Goal: Information Seeking & Learning: Learn about a topic

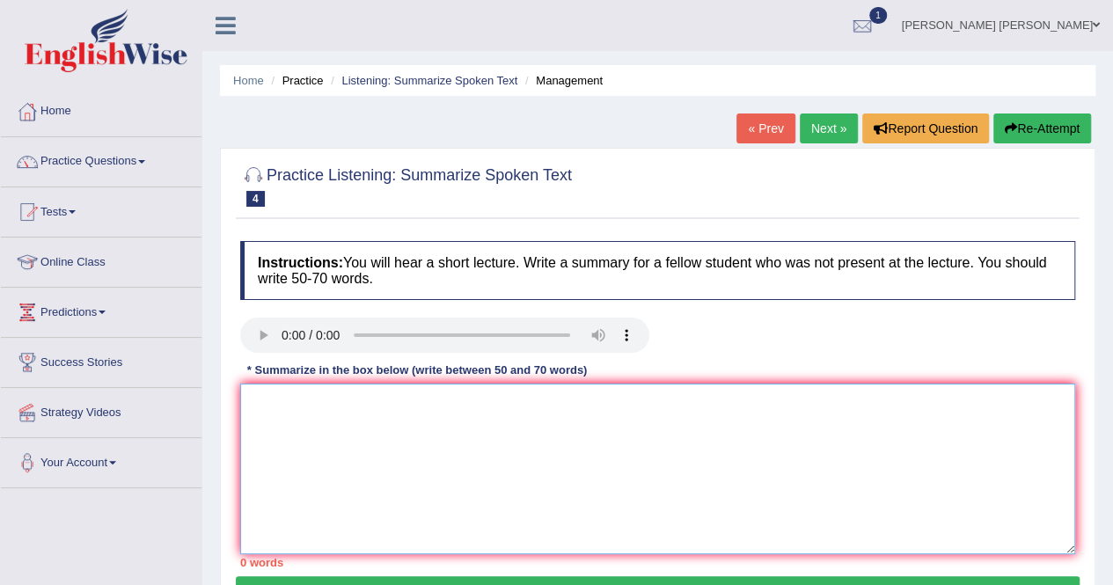
click at [294, 408] on textarea at bounding box center [657, 468] width 835 height 171
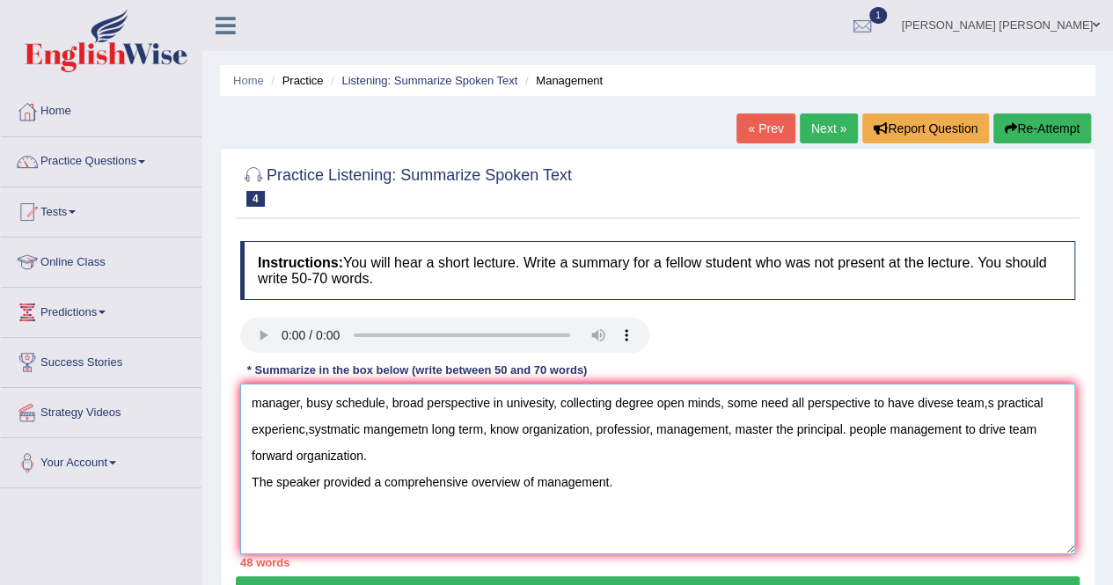
click at [642, 480] on textarea "manager, busy schedule, broad perspective in univesity, collecting degree open …" at bounding box center [657, 468] width 835 height 171
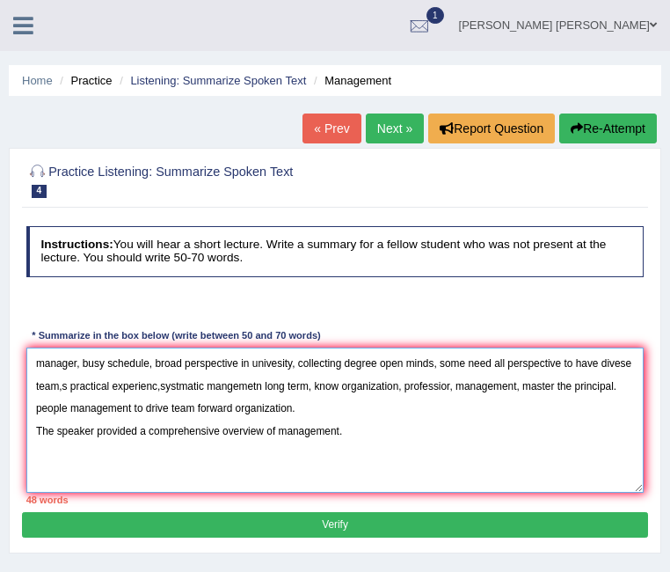
click at [296, 468] on textarea "manager, busy schedule, broad perspective in univesity, collecting degree open …" at bounding box center [335, 419] width 618 height 145
click at [308, 441] on textarea "manager, busy schedule, broad perspective in univesity, collecting degree open …" at bounding box center [335, 419] width 618 height 145
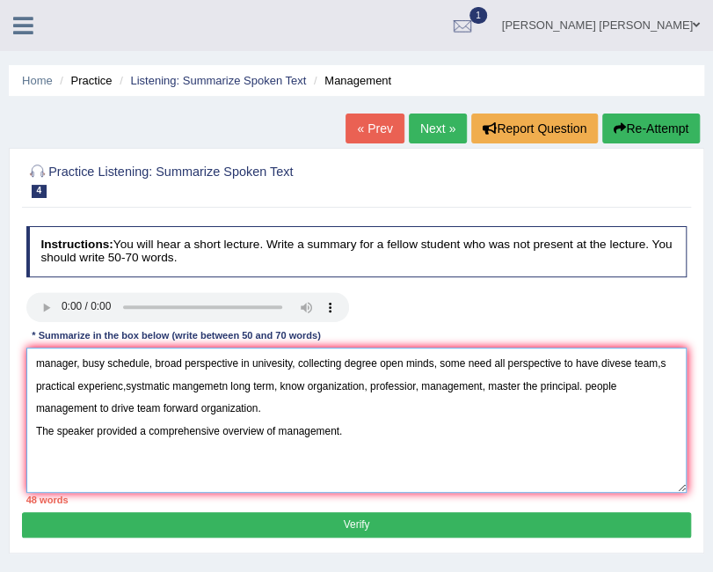
click at [395, 441] on textarea "manager, busy schedule, broad perspective in univesity, collecting degree open …" at bounding box center [356, 419] width 661 height 145
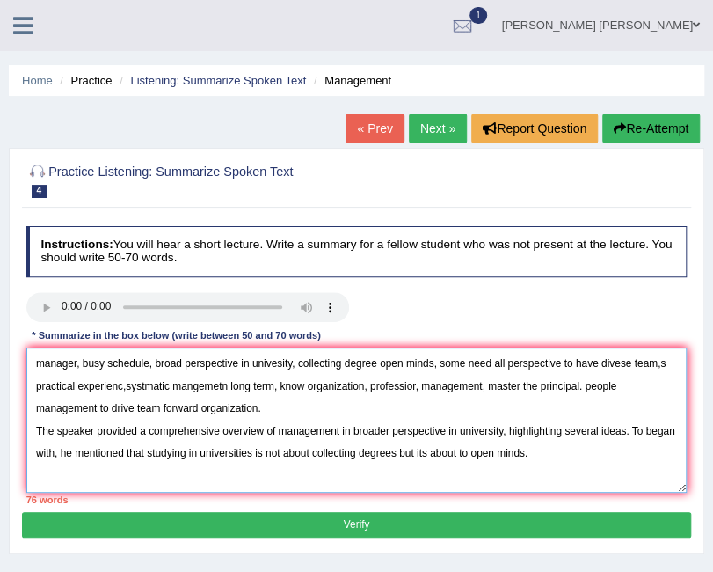
click at [345, 425] on textarea "manager, busy schedule, broad perspective in univesity, collecting degree open …" at bounding box center [356, 419] width 661 height 145
click at [610, 447] on textarea "manager, busy schedule, broad perspective in univesity, collecting degree open …" at bounding box center [356, 419] width 661 height 145
paste textarea "in with, he mentioned that studying in universities is not about collecting deg…"
click at [446, 456] on textarea "manager, busy schedule, broad perspective in univesity, collecting degree open …" at bounding box center [356, 419] width 661 height 145
click at [426, 476] on textarea "manager, busy schedule, broad perspective in univesity, collecting degree open …" at bounding box center [356, 419] width 661 height 145
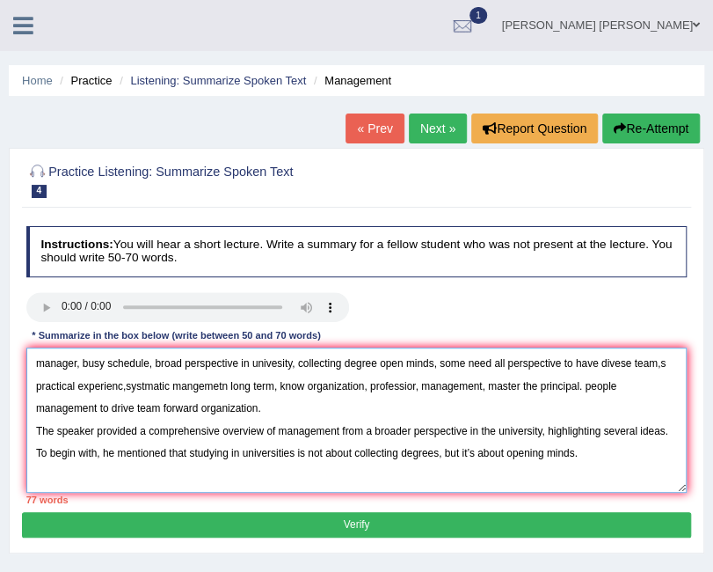
click at [612, 456] on textarea "manager, busy schedule, broad perspective in univesity, collecting degree open …" at bounding box center [356, 419] width 661 height 145
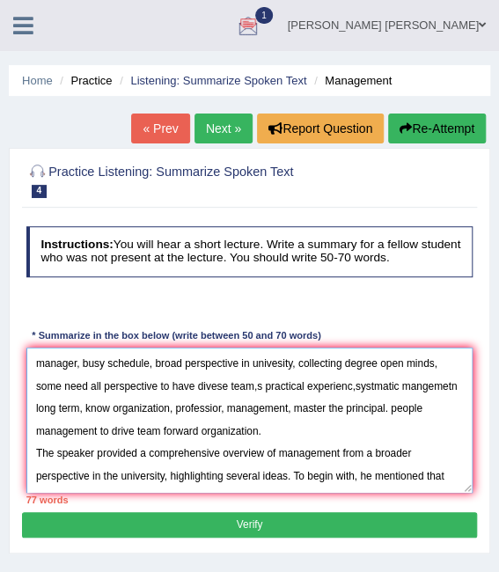
click at [280, 471] on textarea "manager, busy schedule, broad perspective in univesity, collecting degree open …" at bounding box center [249, 419] width 447 height 145
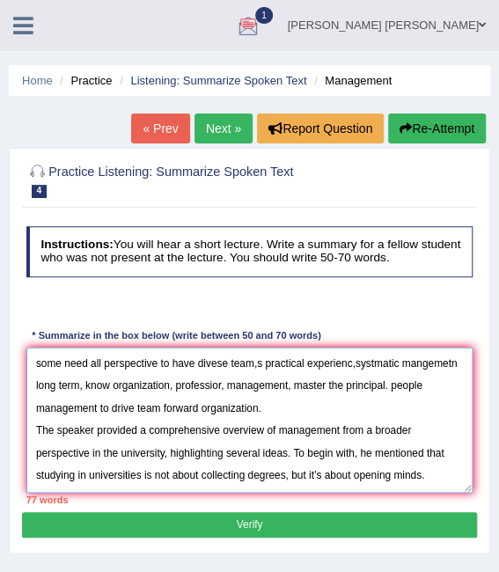
scroll to position [52, 0]
click at [147, 476] on textarea "manager, busy schedule, broad perspective in univesity, collecting degree open …" at bounding box center [249, 419] width 447 height 145
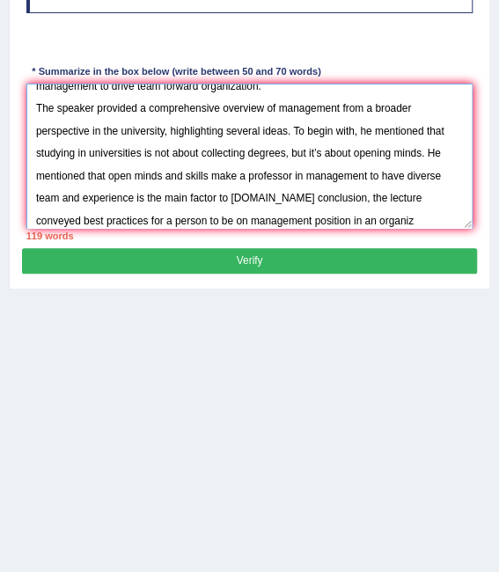
scroll to position [121, 0]
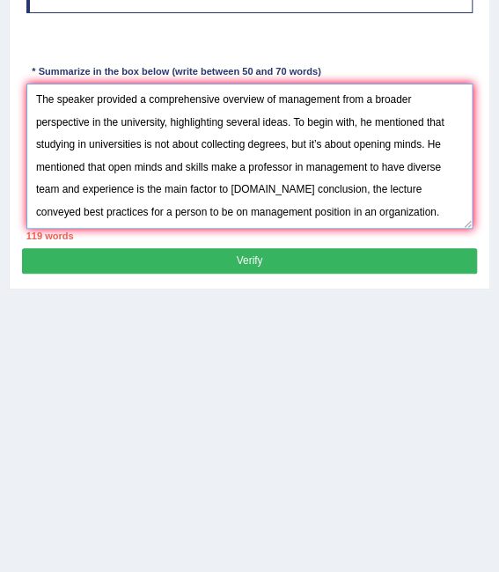
click at [334, 174] on textarea "manager, busy schedule, broad perspective in univesity, collecting degree open …" at bounding box center [249, 156] width 447 height 145
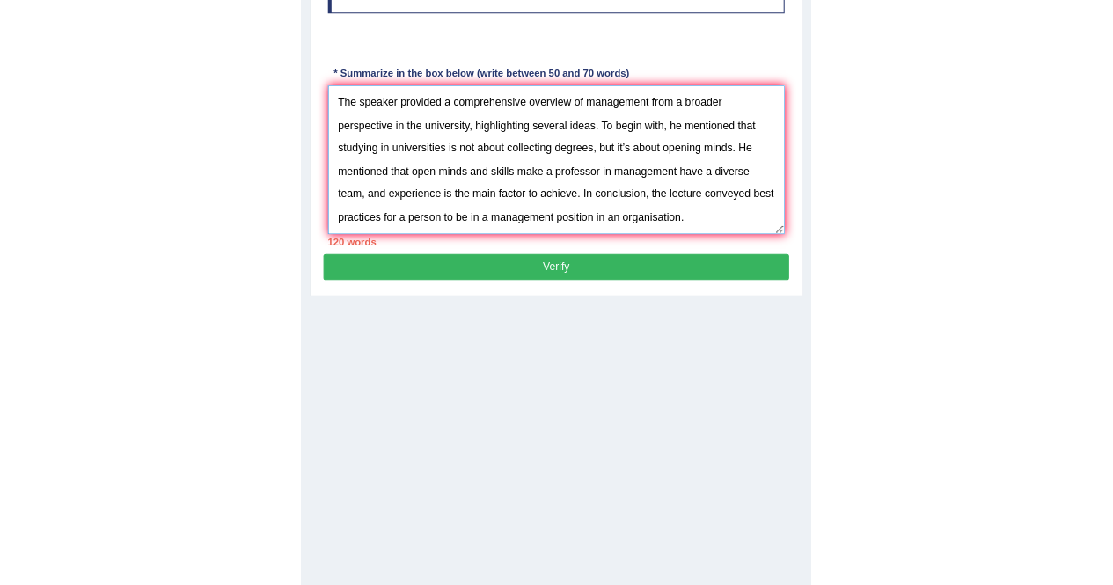
scroll to position [26, 0]
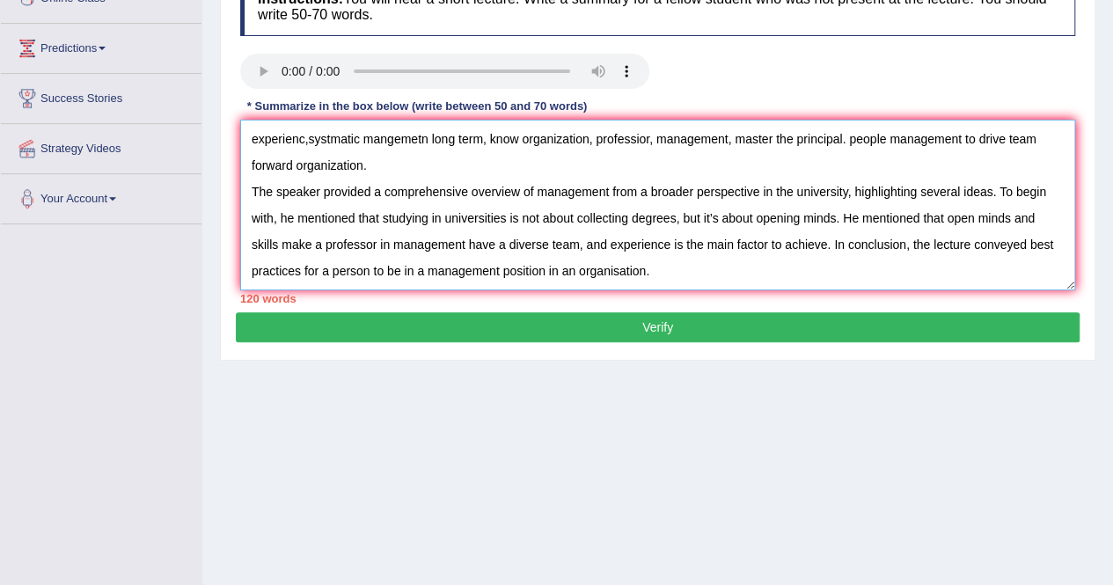
drag, startPoint x: 432, startPoint y: 170, endPoint x: 213, endPoint y: 133, distance: 222.1
click at [213, 133] on div "Home Practice Listening: Summarize Spoken Text Management « Prev Next » Report …" at bounding box center [657, 175] width 910 height 879
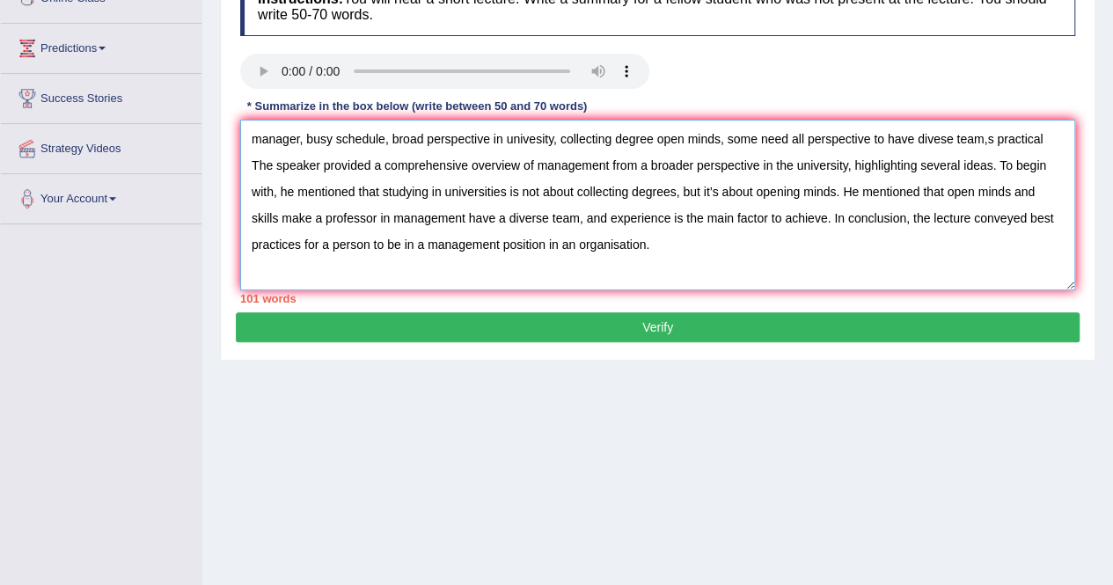
scroll to position [0, 0]
drag, startPoint x: 251, startPoint y: 135, endPoint x: 1054, endPoint y: 133, distance: 803.8
click at [669, 133] on textarea "manager, busy schedule, broad perspective in univesity, collecting degree open …" at bounding box center [657, 205] width 835 height 171
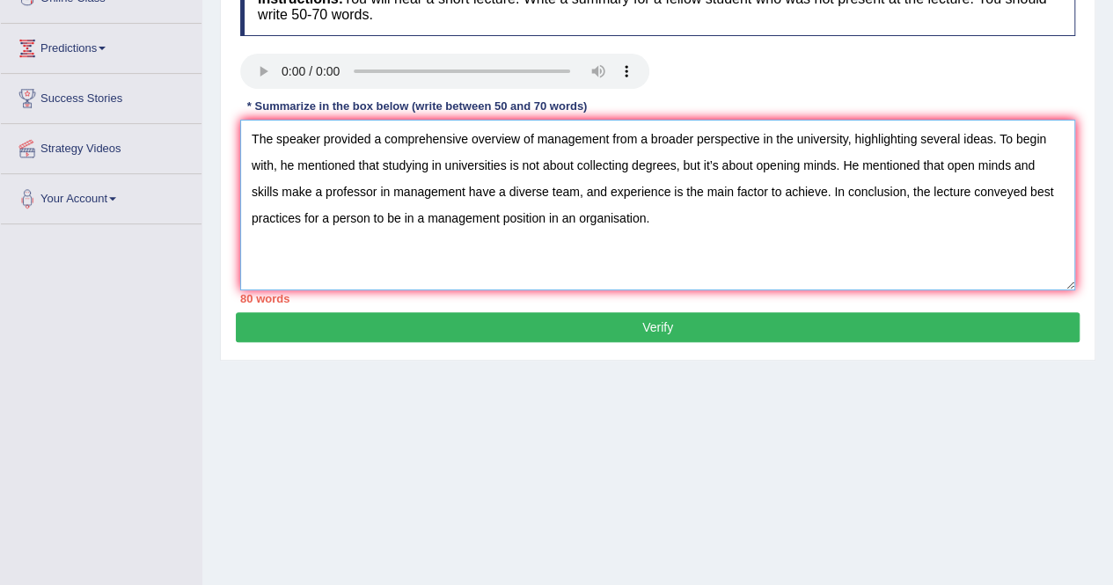
paste textarea "having open minds and skills enables a management professor to lead a diverse t…"
click at [449, 217] on textarea "The speaker provided a comprehensive overview of management from a broader pers…" at bounding box center [657, 205] width 835 height 171
click at [396, 238] on textarea "The speaker provided a comprehensive overview of management from a broader pers…" at bounding box center [657, 205] width 835 height 171
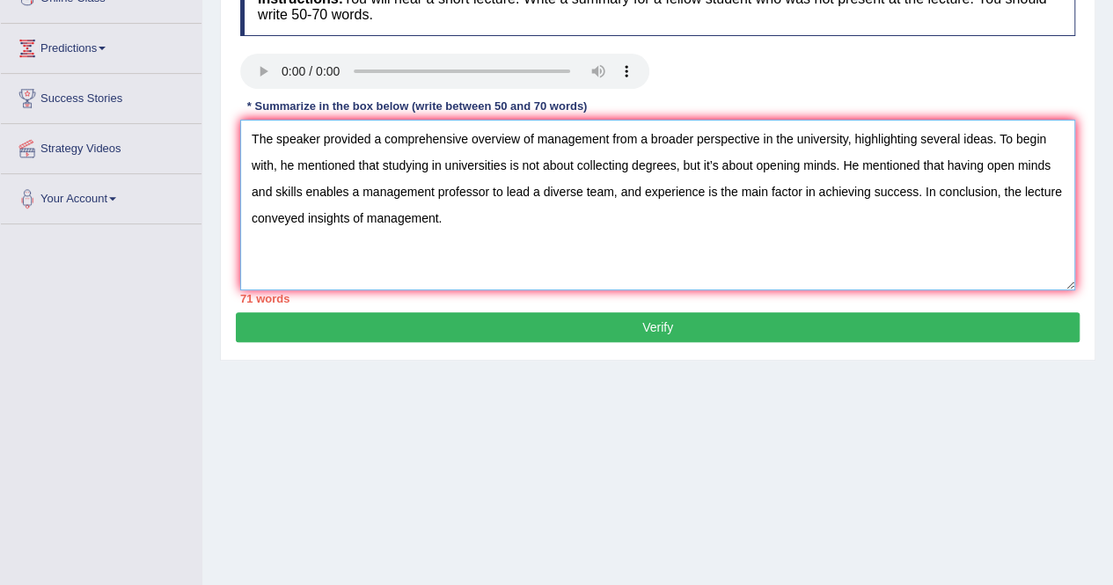
drag, startPoint x: 384, startPoint y: 253, endPoint x: 396, endPoint y: 245, distance: 13.9
click at [384, 254] on textarea "The speaker provided a comprehensive overview of management from a broader pers…" at bounding box center [657, 205] width 835 height 171
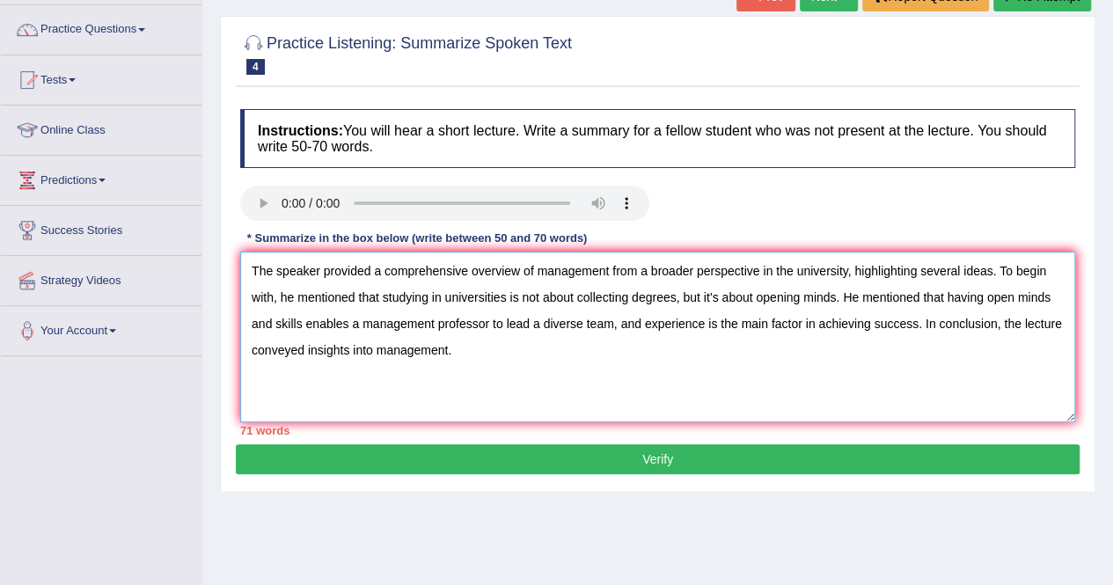
scroll to position [176, 0]
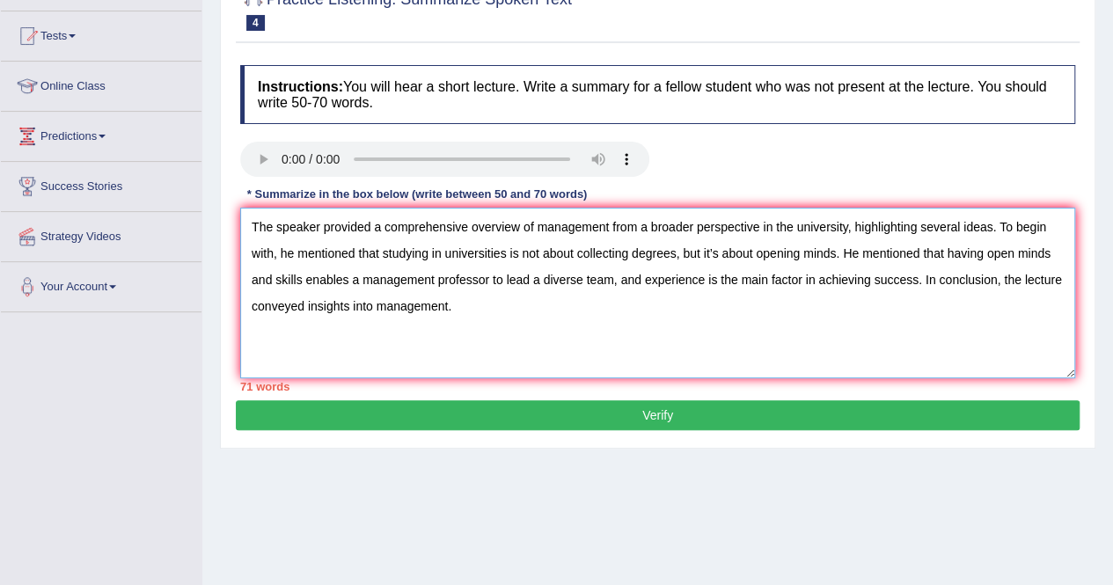
drag, startPoint x: 1006, startPoint y: 225, endPoint x: 1050, endPoint y: 227, distance: 44.0
click at [669, 227] on textarea "The speaker provided a comprehensive overview of management from a broader pers…" at bounding box center [657, 293] width 835 height 171
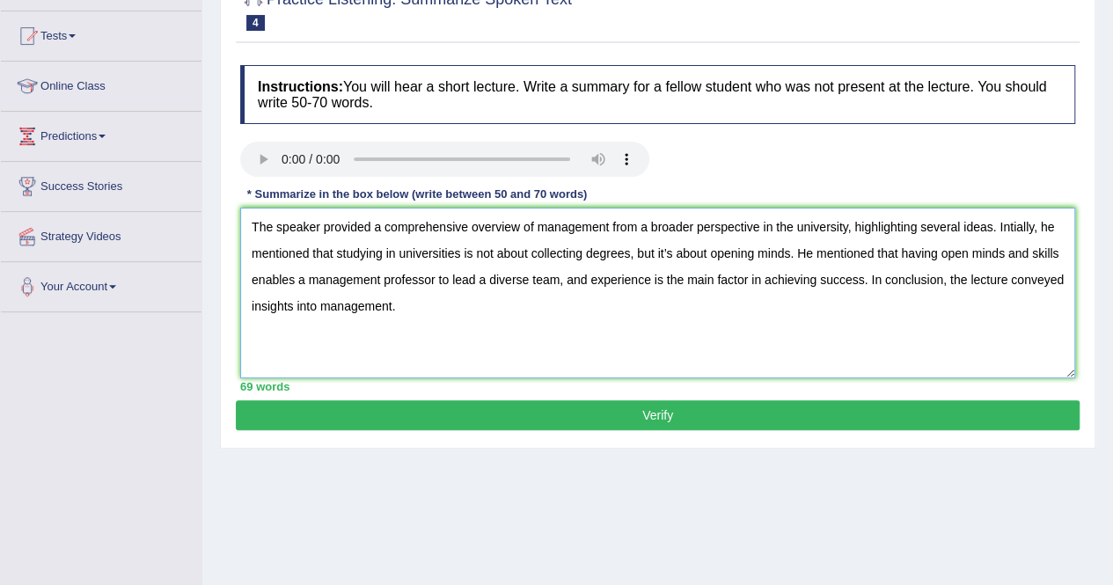
click at [669, 228] on textarea "The speaker provided a comprehensive overview of management from a broader pers…" at bounding box center [657, 293] width 835 height 171
click at [614, 312] on textarea "The speaker provided a comprehensive overview of management from a broader pers…" at bounding box center [657, 293] width 835 height 171
type textarea "The speaker provided a comprehensive overview of management from a broader pers…"
click at [562, 403] on button "Verify" at bounding box center [657, 415] width 843 height 30
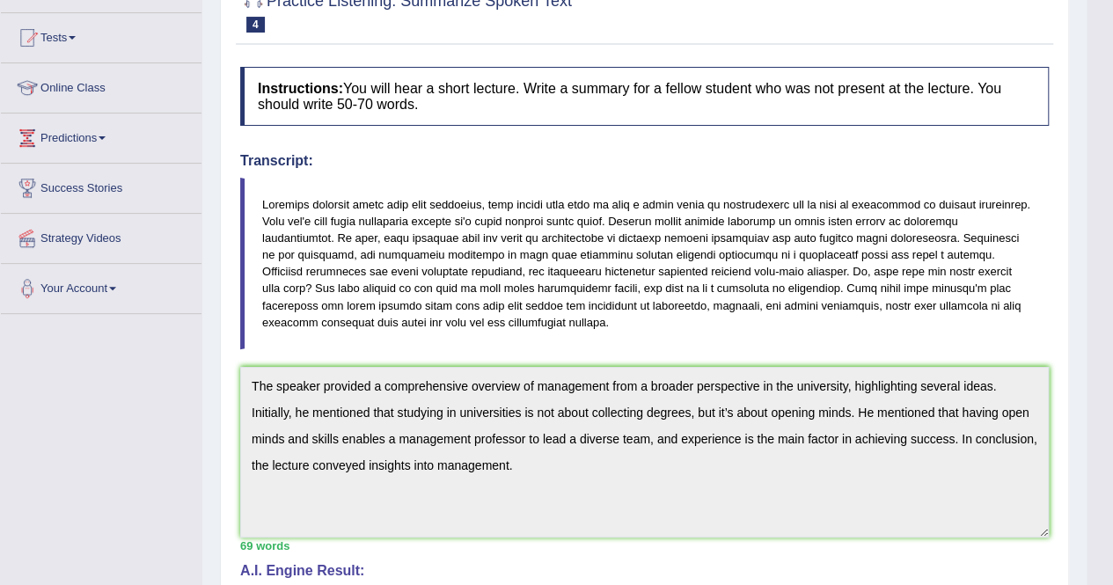
scroll to position [82, 0]
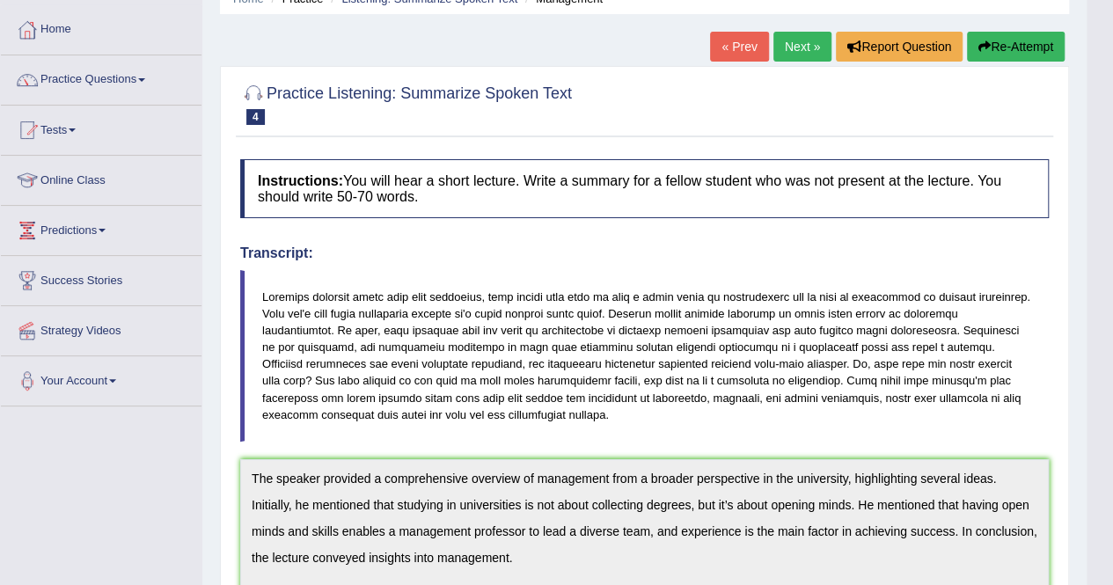
click at [669, 38] on link "Next »" at bounding box center [802, 47] width 58 height 30
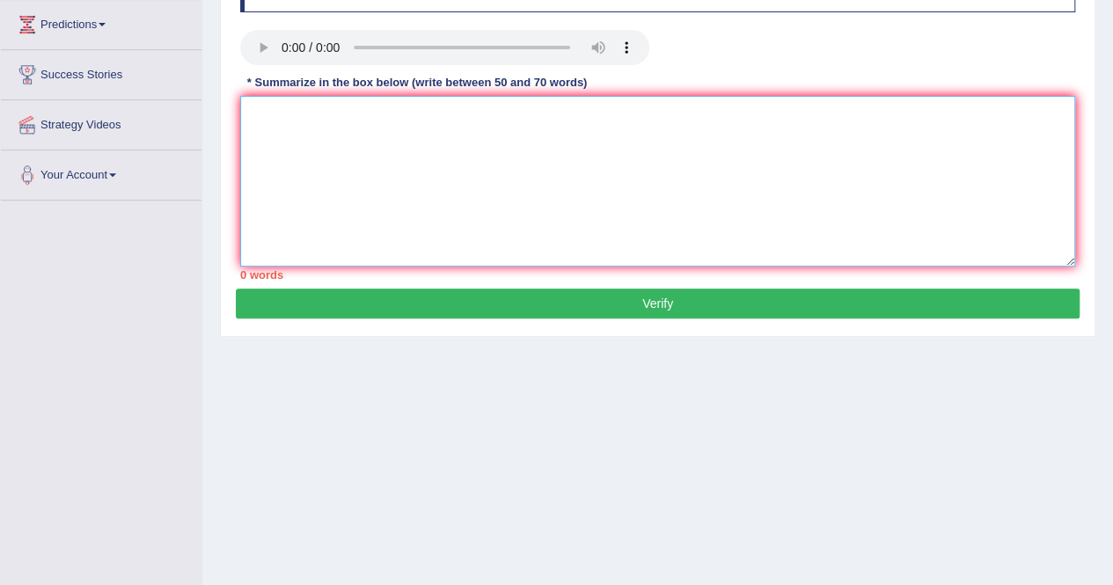
click at [317, 142] on textarea at bounding box center [657, 181] width 835 height 171
type textarea "stability of emotions different with person, small"
click at [585, 124] on textarea "stability of emotions different with person, small" at bounding box center [657, 181] width 835 height 171
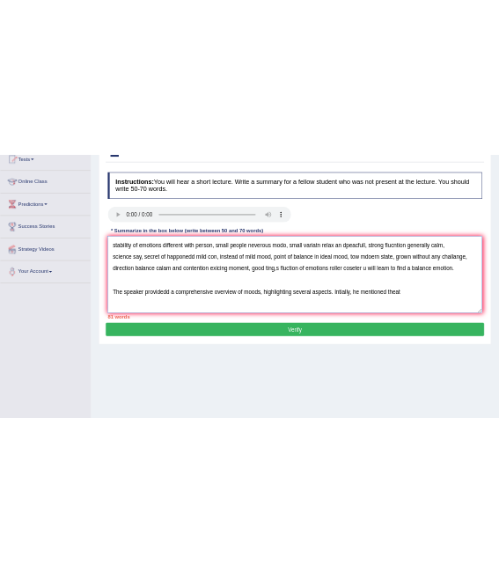
scroll to position [176, 0]
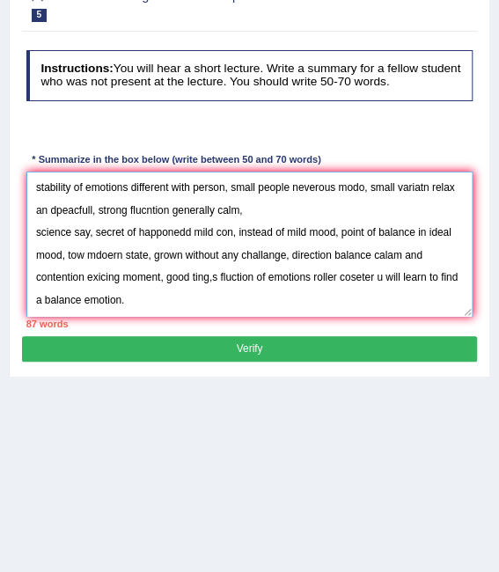
click at [219, 300] on textarea "stability of emotions different with person, small people neverous modo, small …" at bounding box center [249, 243] width 447 height 145
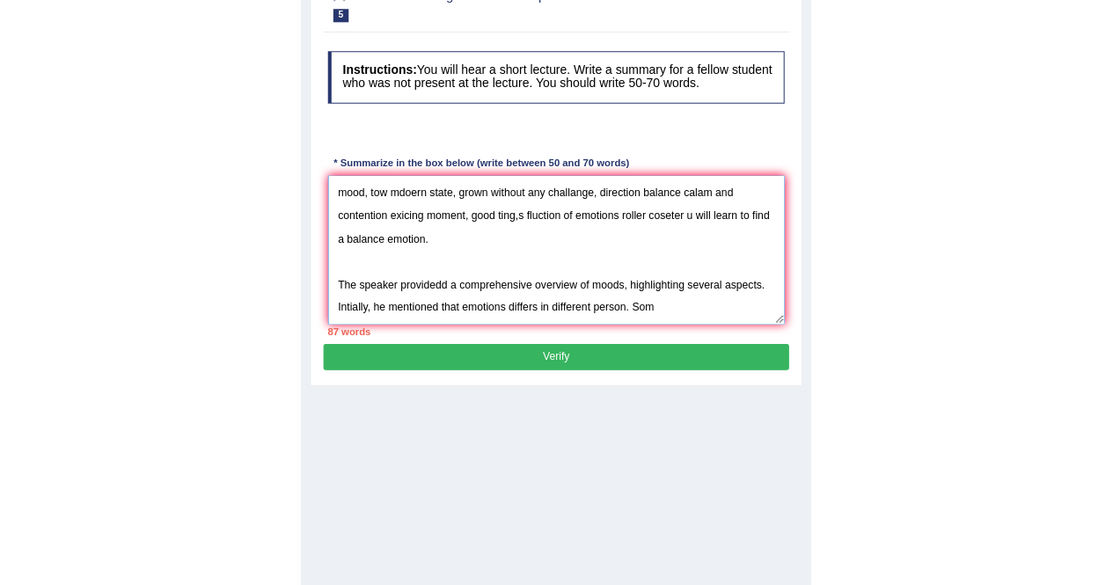
scroll to position [26, 0]
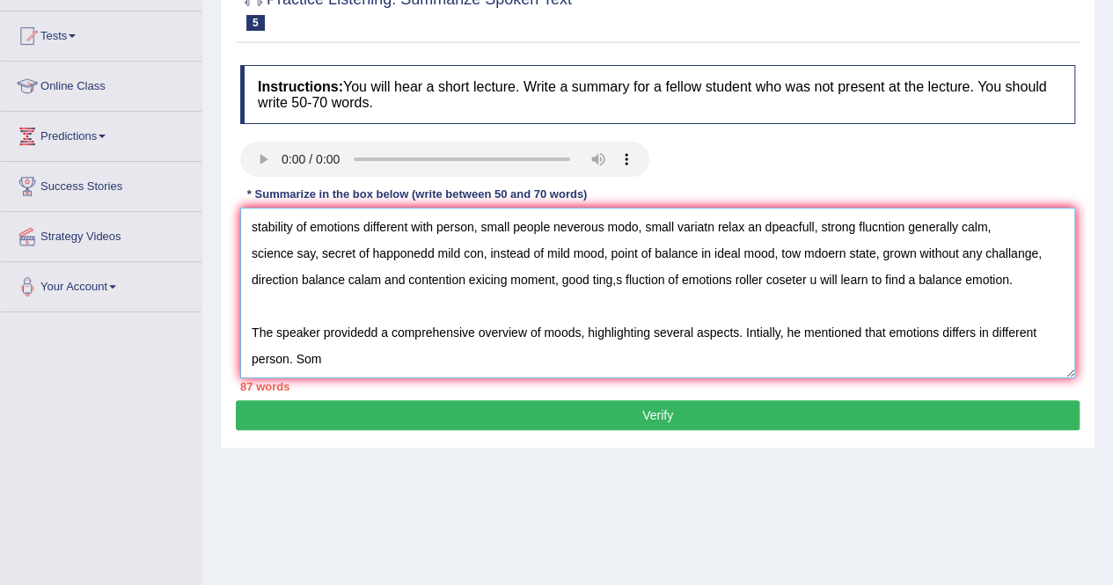
click at [434, 353] on textarea "stability of emotions different with person, small people neverous modo, small …" at bounding box center [657, 293] width 835 height 171
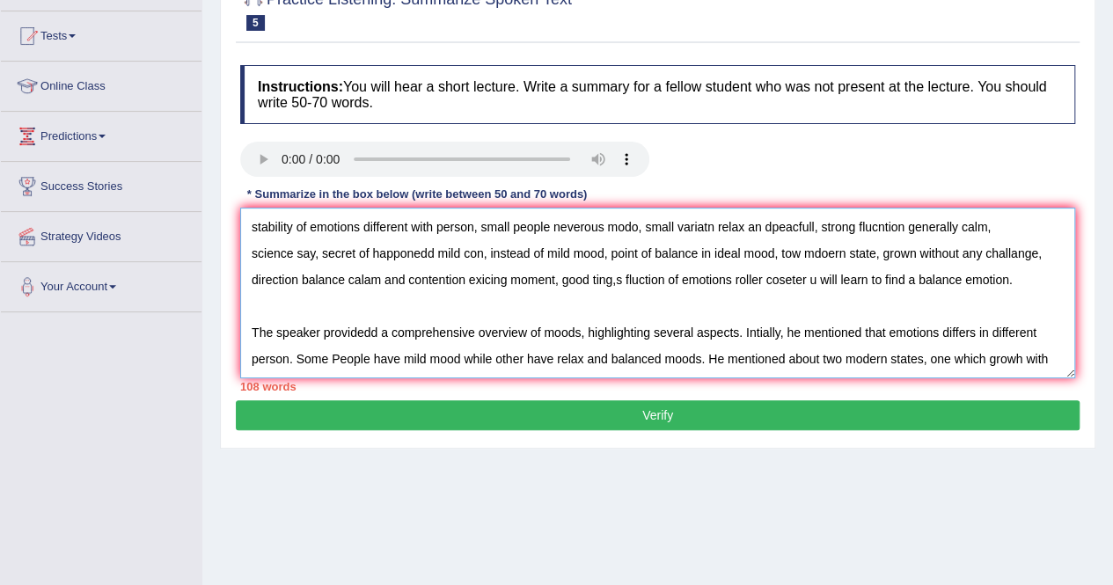
scroll to position [42, 0]
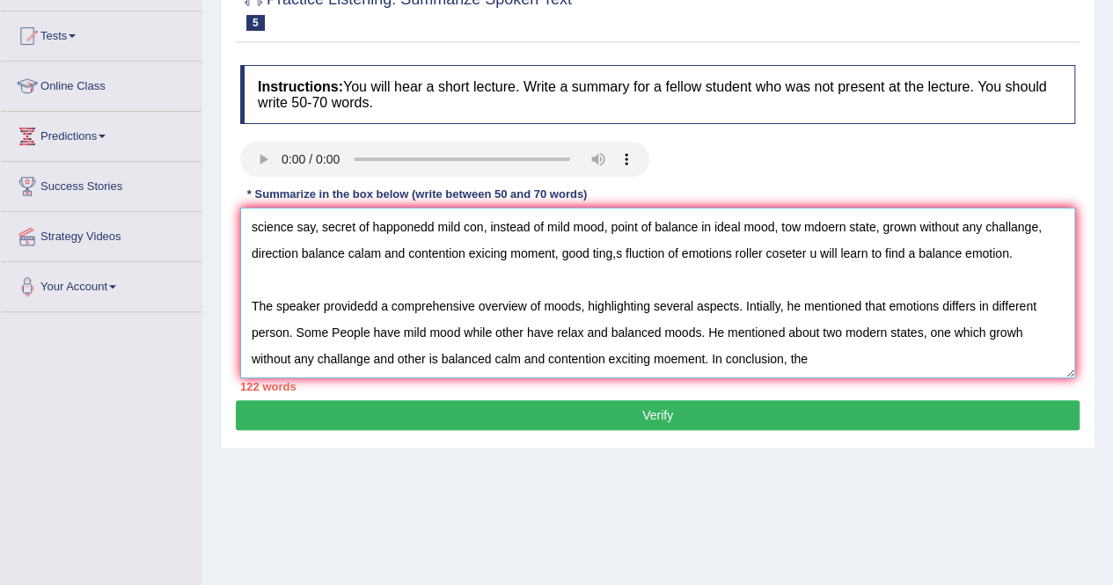
drag, startPoint x: 366, startPoint y: 315, endPoint x: 353, endPoint y: 318, distance: 13.7
click at [353, 318] on textarea "stability of emotions different with person, small people neverous modo, small …" at bounding box center [657, 293] width 835 height 171
drag, startPoint x: 353, startPoint y: 318, endPoint x: 308, endPoint y: 348, distance: 53.9
click at [304, 349] on textarea "stability of emotions different with person, small people neverous modo, small …" at bounding box center [657, 293] width 835 height 171
paste textarea "itially, he mentioned that emotions differ in different people"
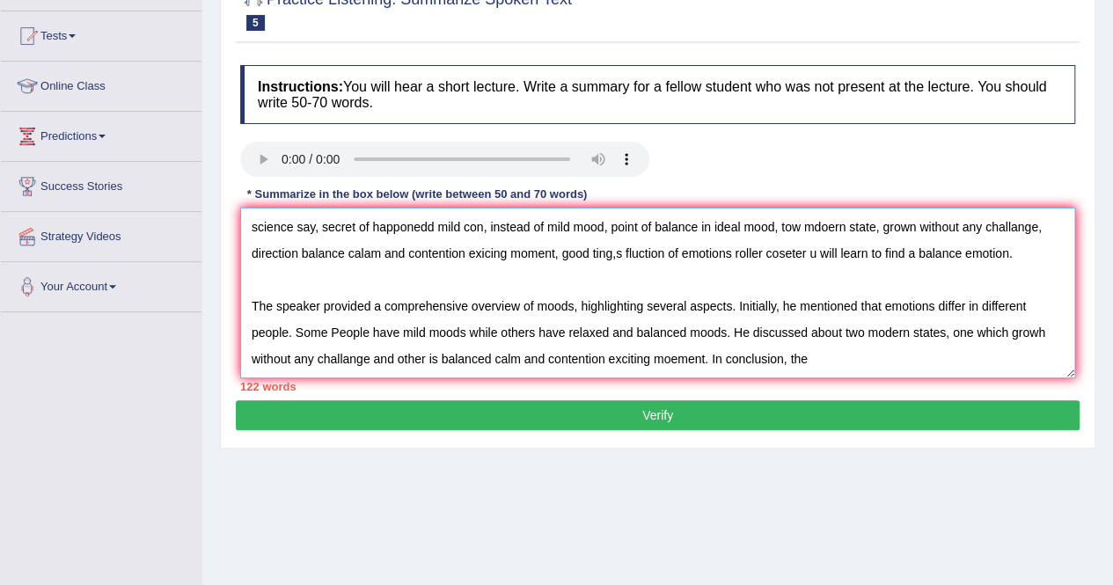
paste textarea "two modern states, one which grows without any challenge and the other is balan…"
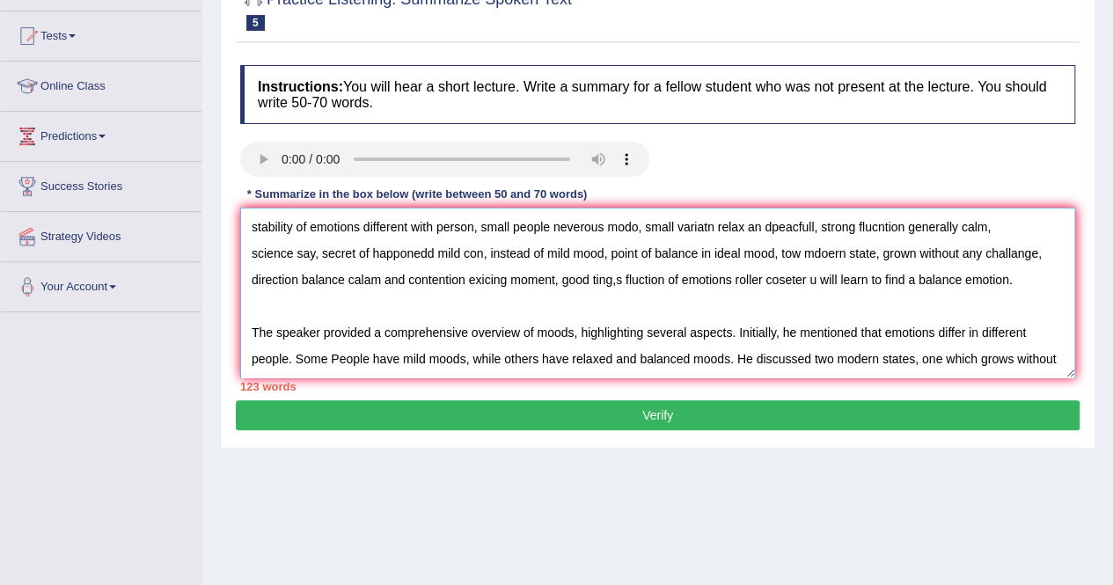
drag, startPoint x: 350, startPoint y: 285, endPoint x: 230, endPoint y: 200, distance: 146.9
click at [230, 200] on div "Practice Listening: Summarize Spoken Text 5 Moods Instructions: You will hear a…" at bounding box center [657, 210] width 875 height 477
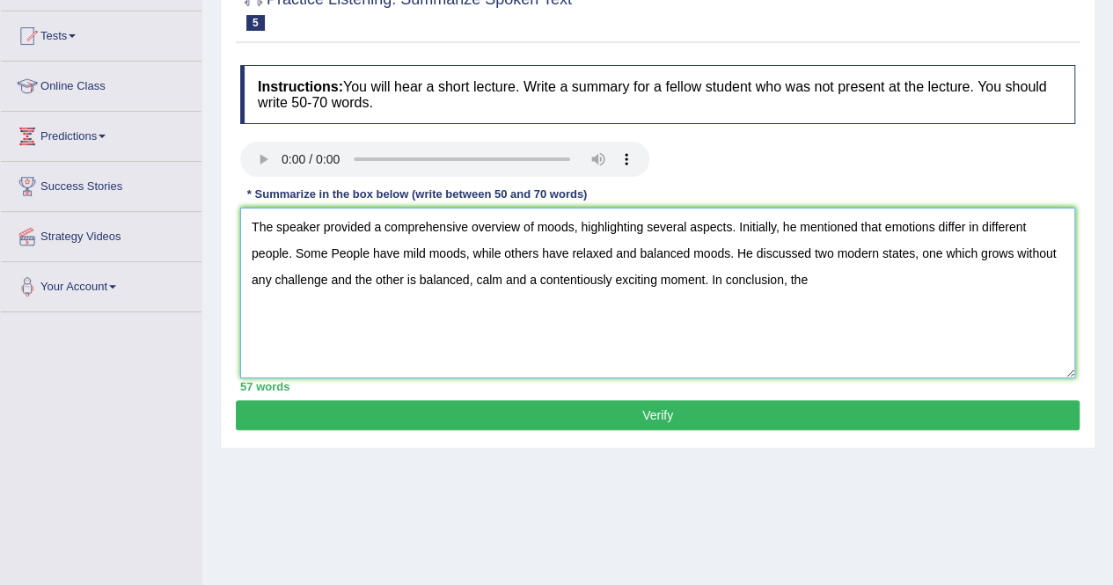
paste textarea ": one that grows without any challenge and the other that is balanced, calm,"
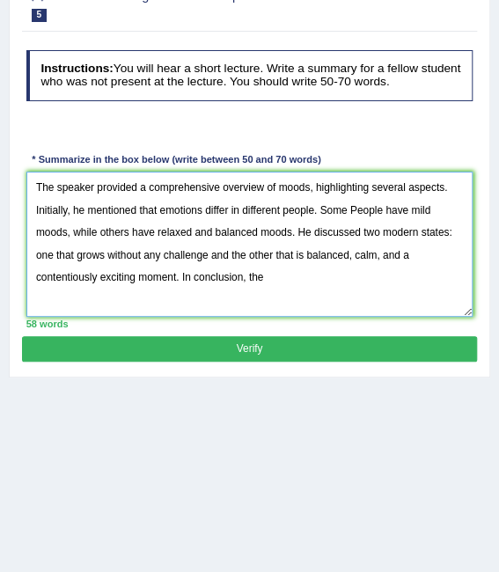
click at [281, 281] on textarea "The speaker provided a comprehensive overview of moods, highlighting several as…" at bounding box center [249, 243] width 447 height 145
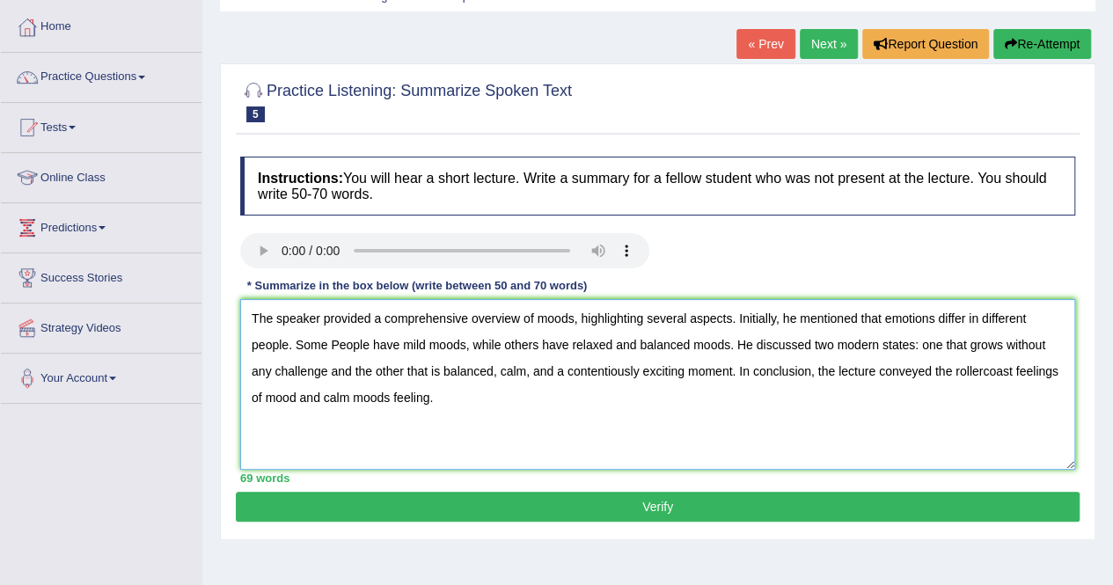
scroll to position [264, 0]
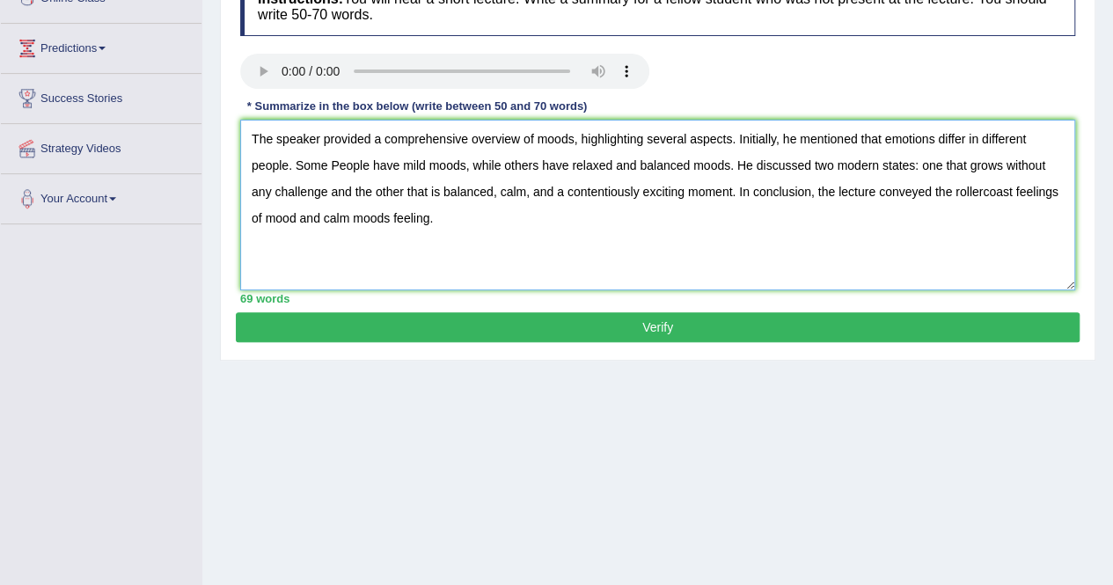
click at [750, 231] on textarea "The speaker provided a comprehensive overview of moods, highlighting several as…" at bounding box center [657, 205] width 835 height 171
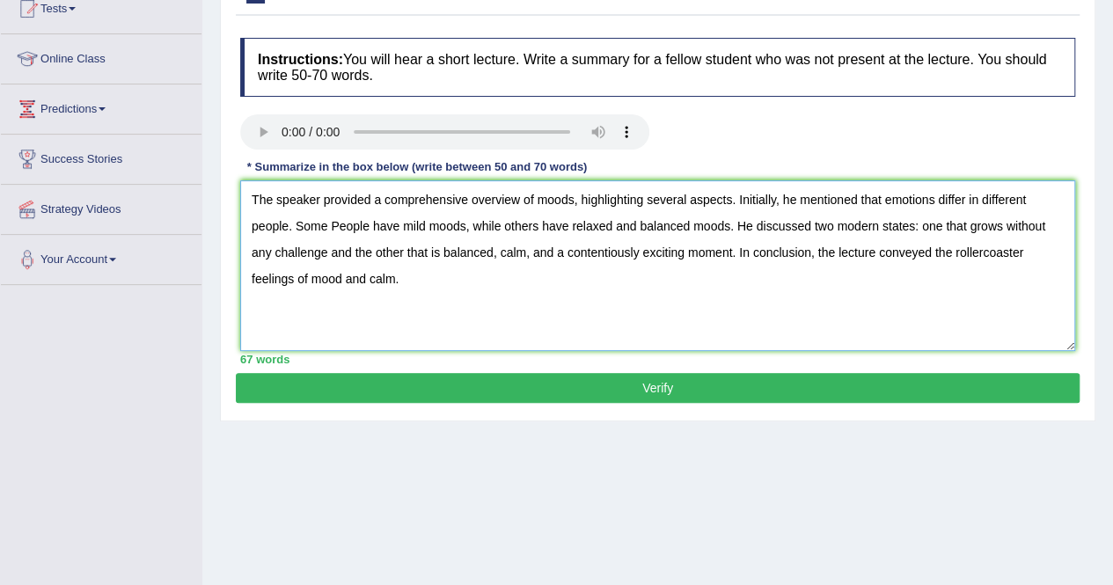
scroll to position [176, 0]
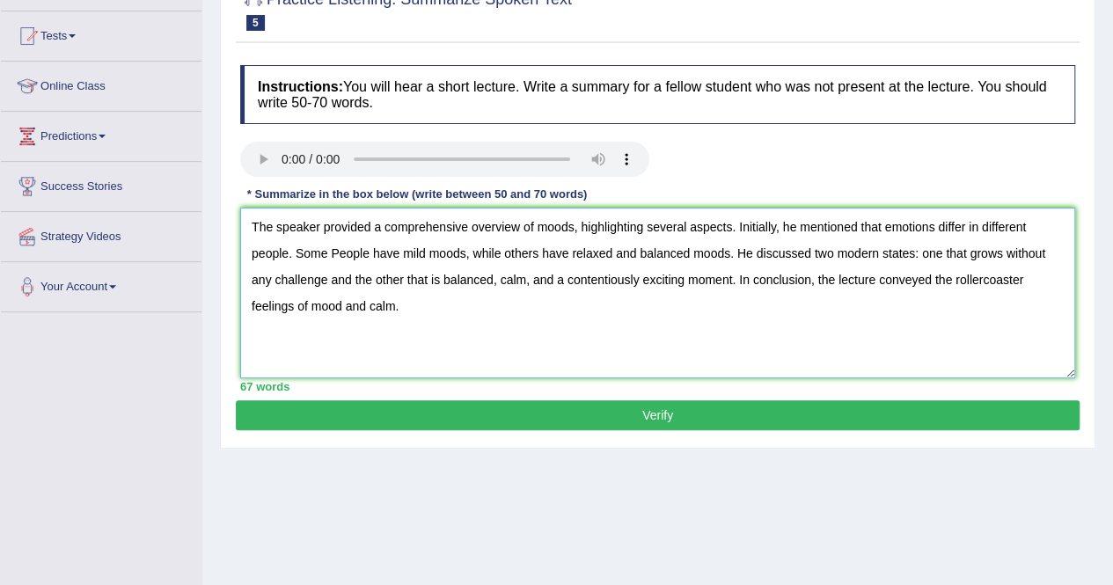
type textarea "The speaker provided a comprehensive overview of moods, highlighting several as…"
click at [584, 400] on button "Verify" at bounding box center [657, 415] width 843 height 30
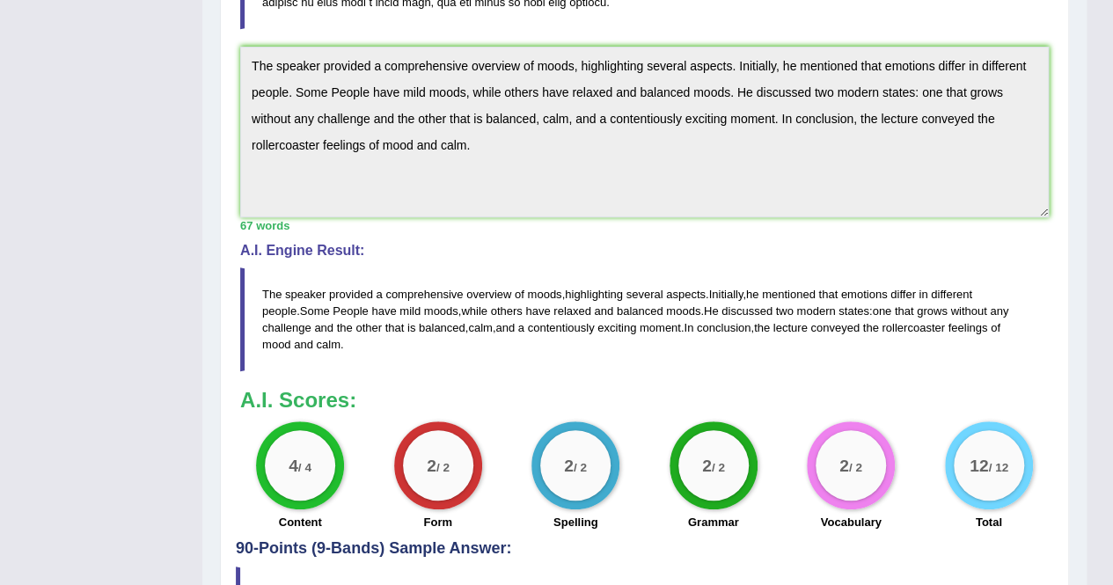
scroll to position [616, 0]
